Goal: Task Accomplishment & Management: Manage account settings

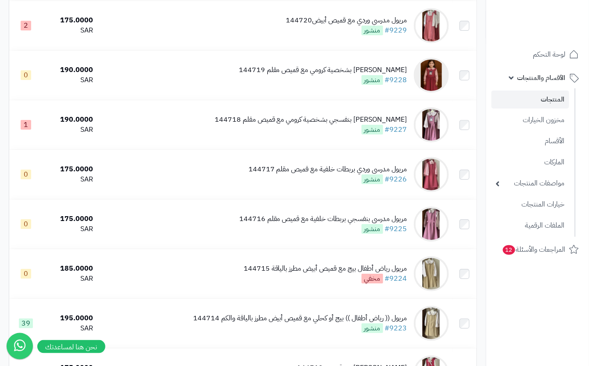
scroll to position [850, 0]
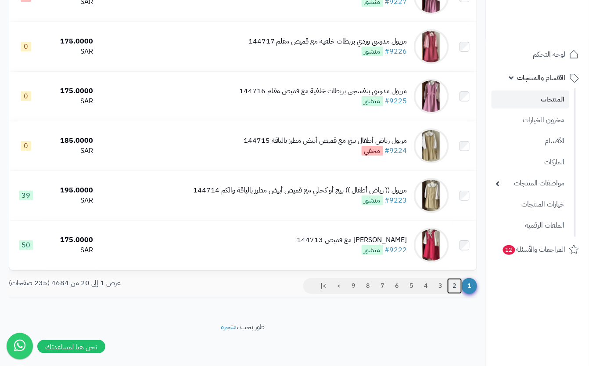
click at [457, 292] on link "2" at bounding box center [454, 286] width 15 height 16
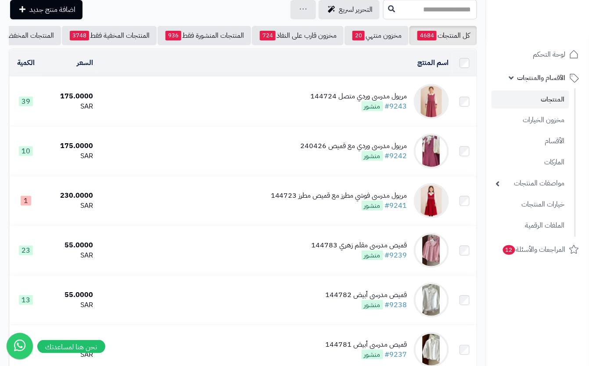
scroll to position [58, 0]
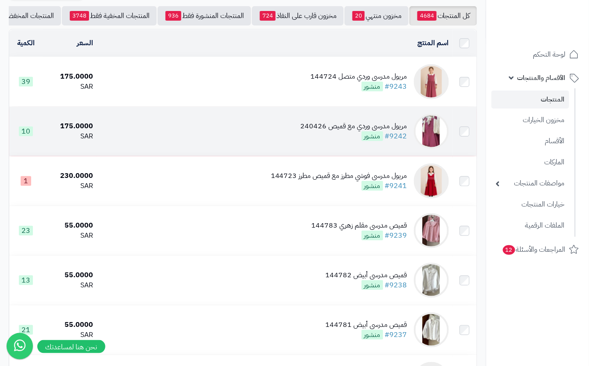
click at [301, 150] on td "مريول مدرسي وردي مع قميص 240426 #9242 منشور" at bounding box center [275, 131] width 356 height 49
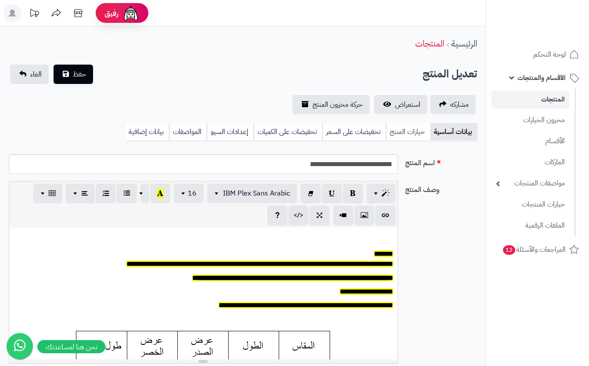
click at [411, 137] on link "خيارات المنتج" at bounding box center [408, 132] width 44 height 18
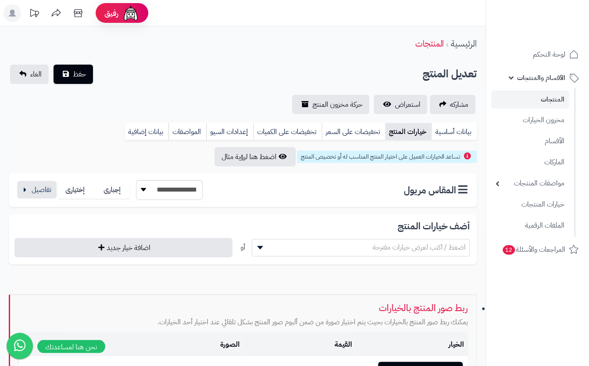
click at [16, 190] on div "**********" at bounding box center [109, 190] width 187 height 20
click at [39, 195] on button "button" at bounding box center [37, 189] width 40 height 18
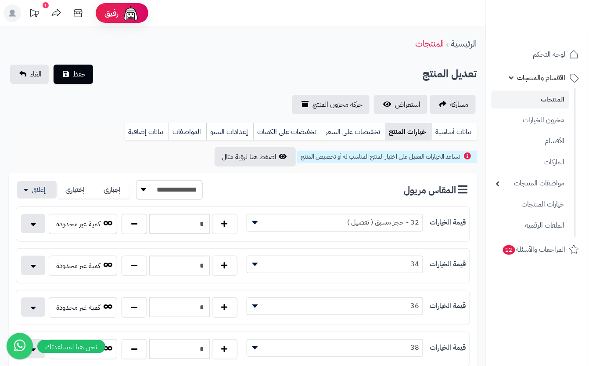
click at [155, 78] on div "تعديل المنتج حفظ الغاء" at bounding box center [243, 74] width 468 height 19
click at [85, 78] on span "حفظ" at bounding box center [79, 73] width 13 height 11
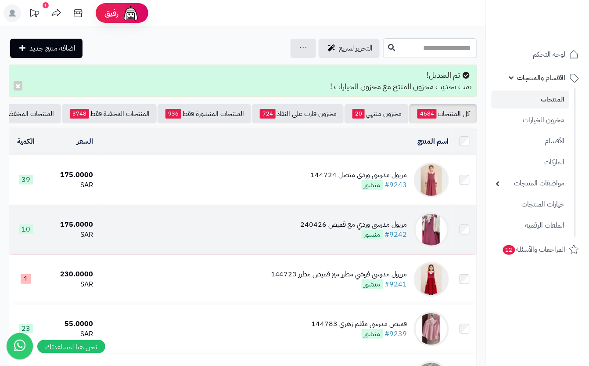
click at [310, 230] on div "مريول مدرسي وردي مع قميص 240426" at bounding box center [354, 225] width 107 height 10
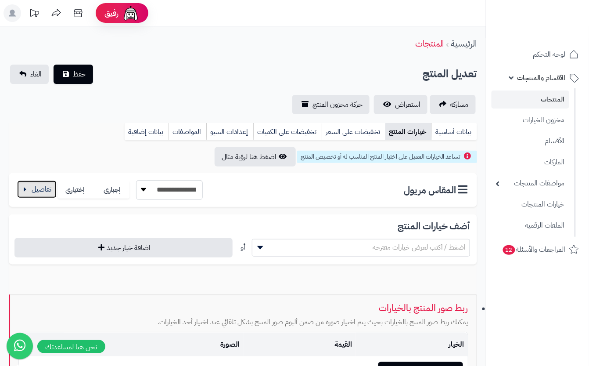
click at [44, 185] on button "button" at bounding box center [37, 189] width 40 height 18
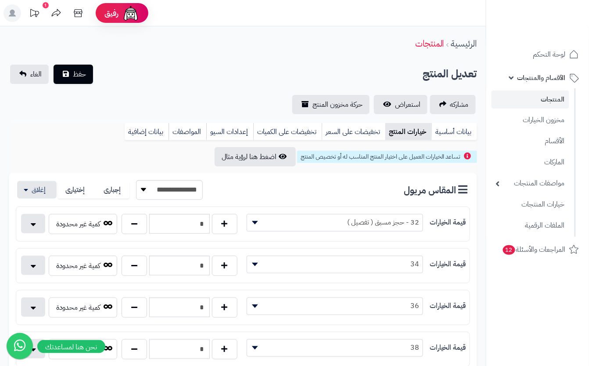
drag, startPoint x: 191, startPoint y: 76, endPoint x: 122, endPoint y: 82, distance: 70.0
click at [188, 76] on div "تعديل المنتج حفظ الغاء" at bounding box center [243, 74] width 468 height 19
click at [76, 72] on span "حفظ" at bounding box center [79, 73] width 13 height 11
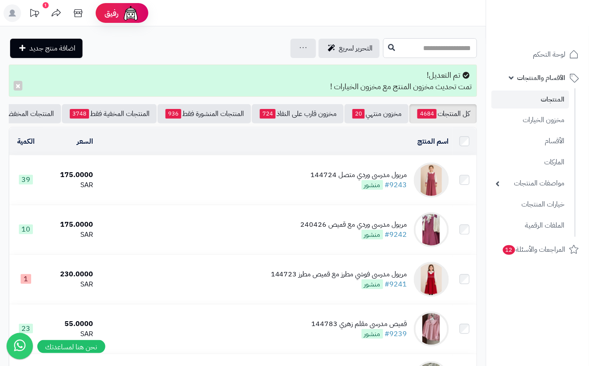
click at [383, 48] on input "text" at bounding box center [430, 48] width 94 height 20
